Goal: Transaction & Acquisition: Purchase product/service

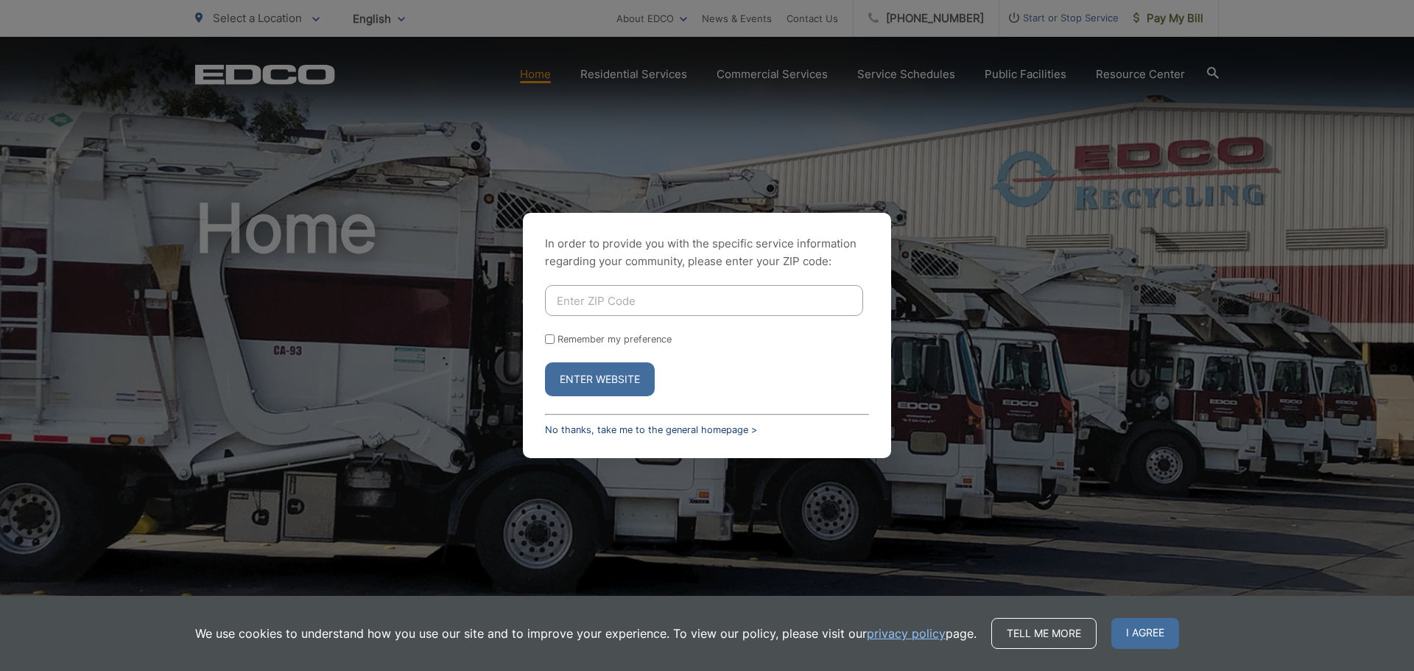
click at [580, 429] on link "No thanks, take me to the general homepage >" at bounding box center [651, 429] width 212 height 11
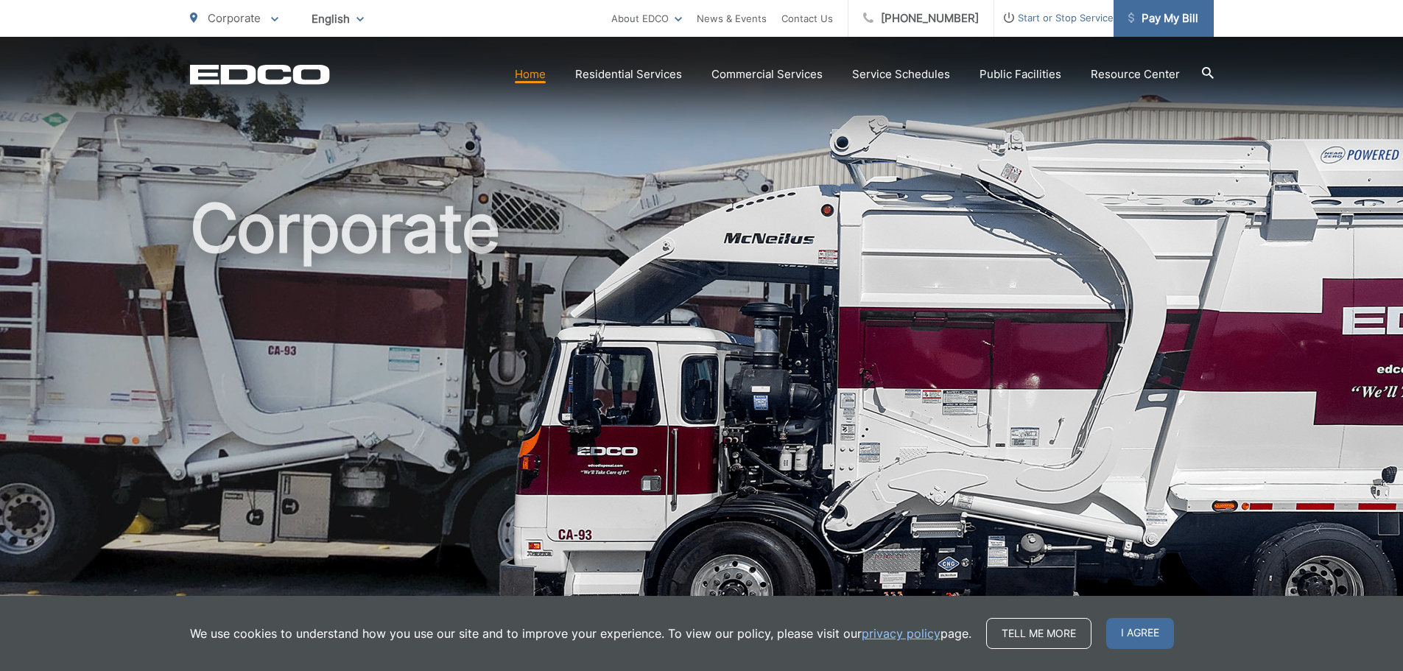
click at [1166, 15] on span "Pay My Bill" at bounding box center [1163, 19] width 70 height 18
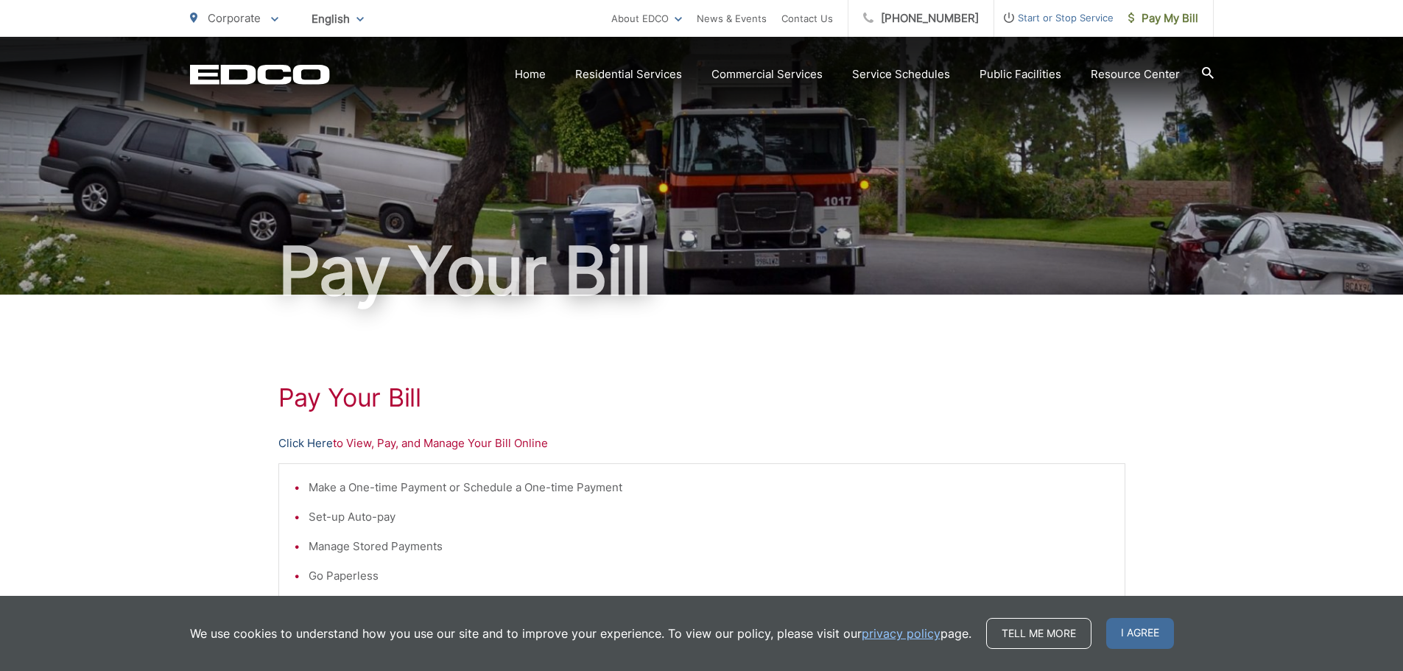
click at [292, 440] on link "Click Here" at bounding box center [305, 443] width 54 height 18
